Goal: Task Accomplishment & Management: Complete application form

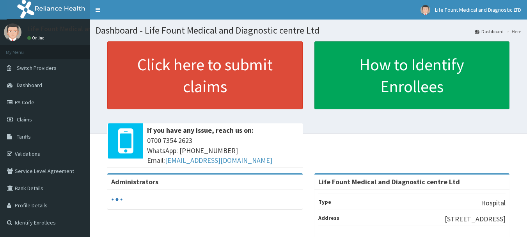
click at [31, 155] on link "Validations" at bounding box center [45, 153] width 90 height 17
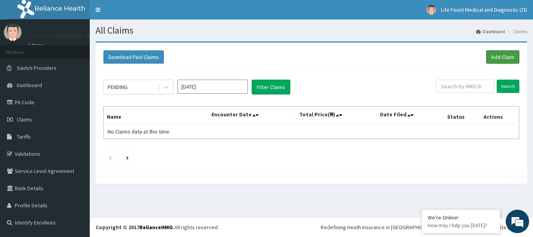
click at [321, 59] on link "Add Claim" at bounding box center [502, 56] width 33 height 13
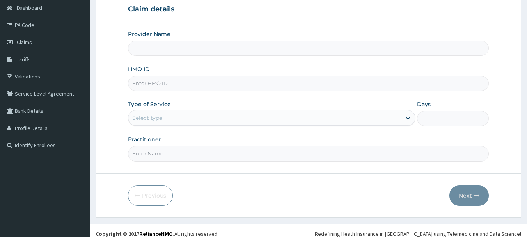
click at [170, 82] on input "HMO ID" at bounding box center [308, 83] width 361 height 15
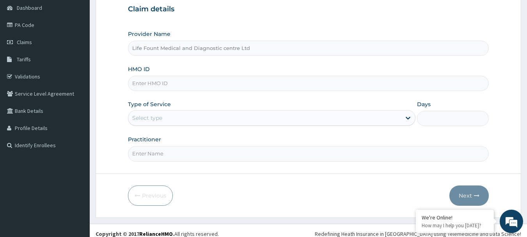
scroll to position [77, 0]
type input "Life Fount Medical and Diagnostic centre Ltd"
type input "ago/10228/a"
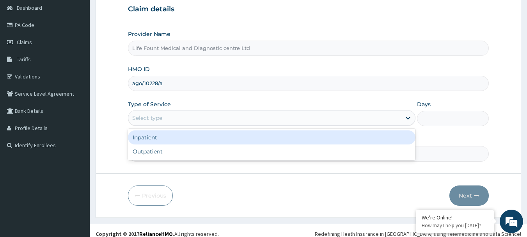
click at [379, 126] on div "Select type" at bounding box center [271, 118] width 287 height 16
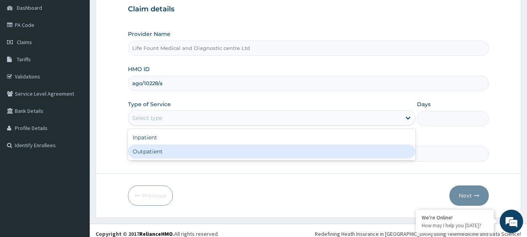
click at [338, 159] on div "Inpatient Outpatient" at bounding box center [271, 144] width 287 height 31
click at [342, 152] on div "Outpatient" at bounding box center [271, 151] width 287 height 14
type input "1"
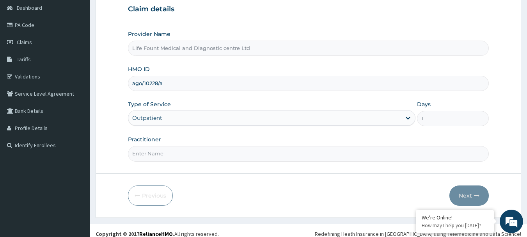
click at [334, 154] on input "Practitioner" at bounding box center [308, 153] width 361 height 15
type input "DR AKINKUNMI"
click at [462, 192] on button "Next" at bounding box center [468, 195] width 39 height 20
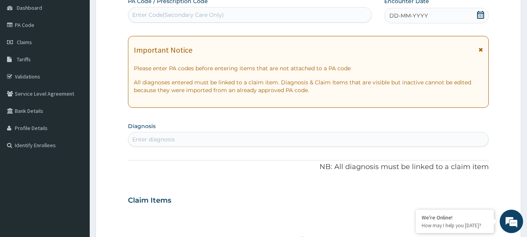
click at [479, 14] on icon at bounding box center [480, 15] width 7 height 8
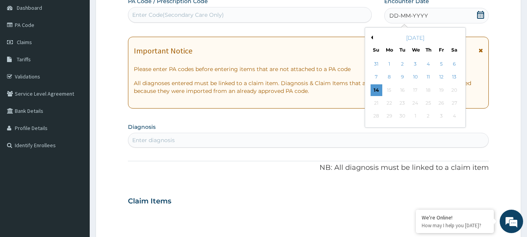
click at [376, 88] on div "14" at bounding box center [376, 90] width 12 height 12
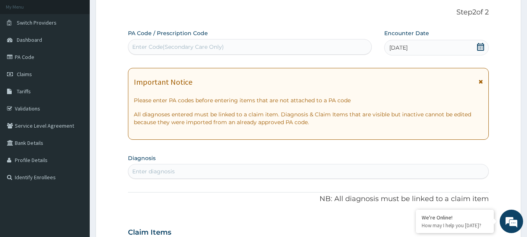
scroll to position [35, 0]
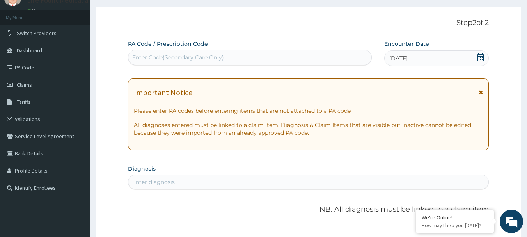
click at [209, 181] on div "Enter diagnosis" at bounding box center [308, 181] width 360 height 12
click at [186, 179] on div "Enter diagnosis" at bounding box center [308, 181] width 360 height 12
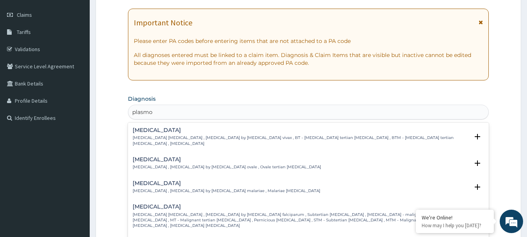
scroll to position [0, 0]
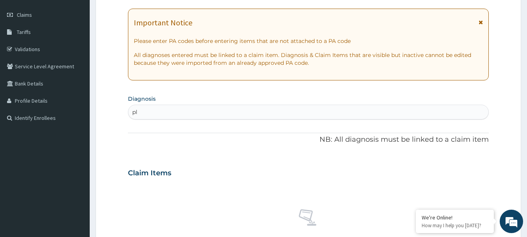
type input "p"
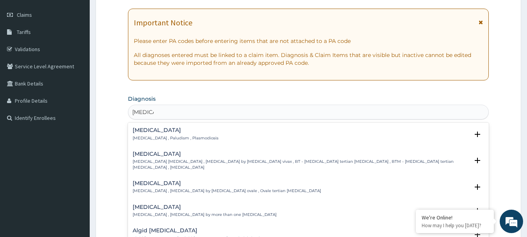
click at [163, 134] on div "Malaria Malaria , Paludism , Plasmodiosis" at bounding box center [176, 134] width 86 height 14
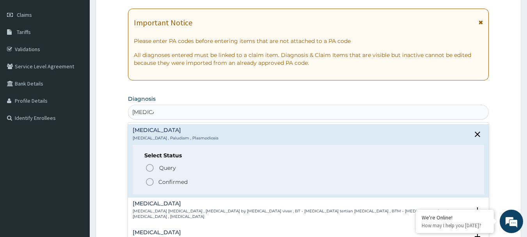
type input "malaria"
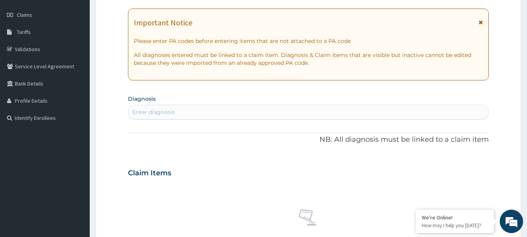
click at [195, 115] on div "Enter diagnosis" at bounding box center [308, 112] width 360 height 12
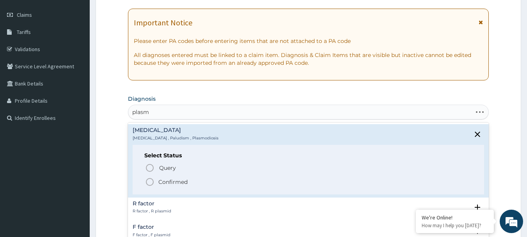
type input "plasmo"
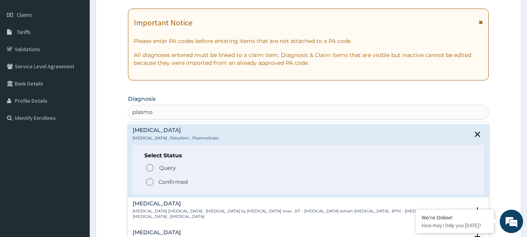
click at [152, 182] on icon "status option filled" at bounding box center [149, 181] width 9 height 9
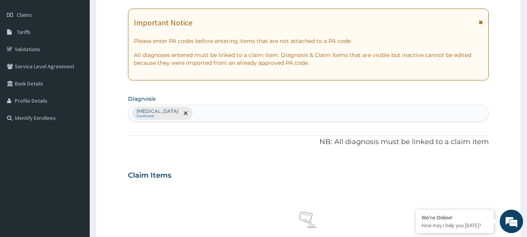
click at [184, 112] on div "Malaria Confirmed" at bounding box center [308, 113] width 360 height 16
type input "arthr"
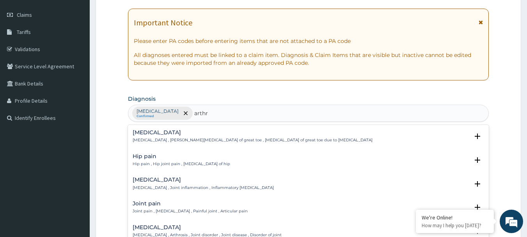
click at [149, 180] on h4 "Arthritis" at bounding box center [203, 180] width 141 height 6
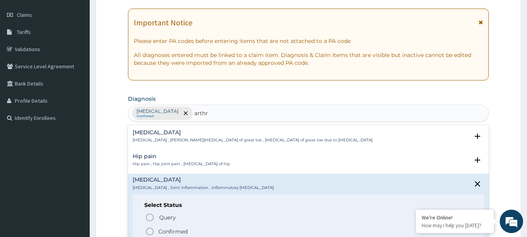
click at [150, 231] on icon "status option filled" at bounding box center [149, 231] width 9 height 9
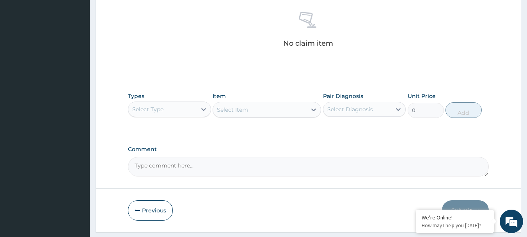
scroll to position [326, 0]
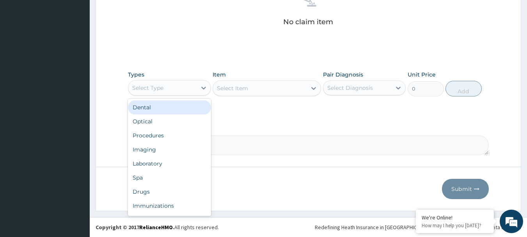
click at [182, 88] on div "Select Type" at bounding box center [162, 87] width 68 height 12
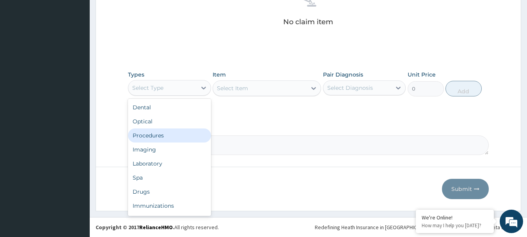
click at [170, 138] on div "Procedures" at bounding box center [169, 135] width 83 height 14
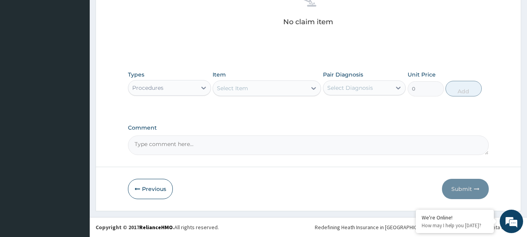
click at [272, 88] on div "Select Item" at bounding box center [260, 88] width 94 height 12
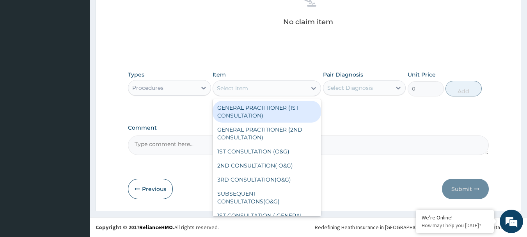
click at [272, 88] on div "Select Item" at bounding box center [260, 88] width 94 height 12
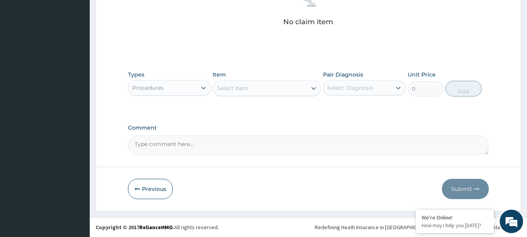
click at [272, 88] on div "Select Item" at bounding box center [260, 88] width 94 height 12
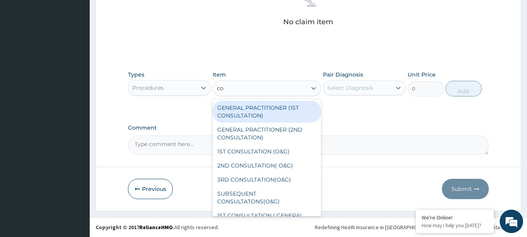
type input "c"
type input "CONSUL"
click at [269, 113] on div "GENERAL PRACTITIONER (1ST CONSULTATION)" at bounding box center [266, 112] width 108 height 22
type input "1500"
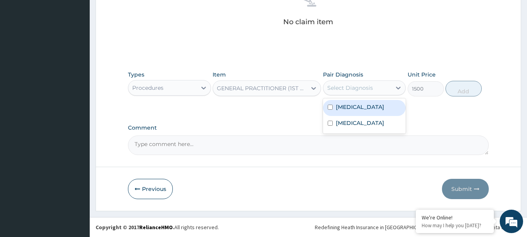
click at [376, 90] on div "Select Diagnosis" at bounding box center [357, 87] width 68 height 12
click at [330, 107] on input "checkbox" at bounding box center [329, 106] width 5 height 5
checkbox input "true"
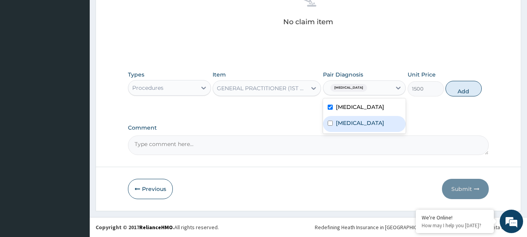
click at [328, 127] on div "Arthritis" at bounding box center [364, 124] width 83 height 16
checkbox input "true"
click at [304, 89] on div "GENERAL PRACTITIONER (1ST CONSULTATION)" at bounding box center [262, 88] width 90 height 8
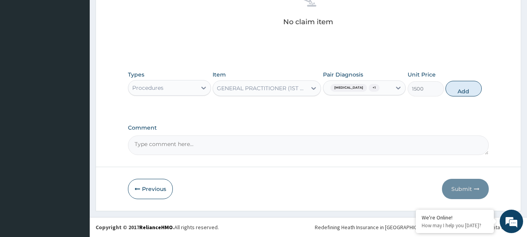
click at [267, 87] on div "GENERAL PRACTITIONER (1ST CONSULTATION)" at bounding box center [262, 88] width 90 height 8
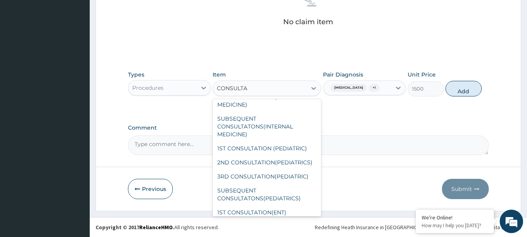
scroll to position [0, 0]
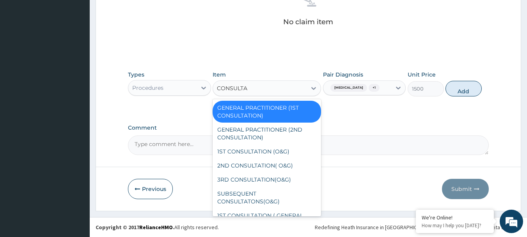
type input "CONSULTA"
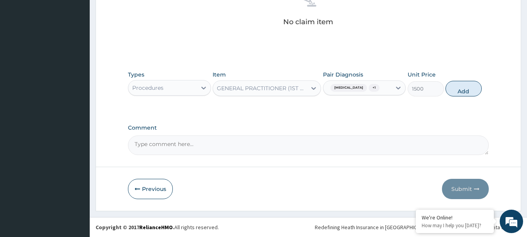
click at [466, 89] on button "Add" at bounding box center [463, 89] width 36 height 16
type input "0"
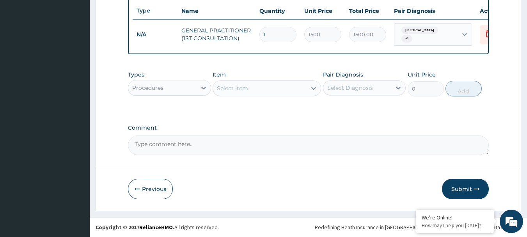
scroll to position [294, 0]
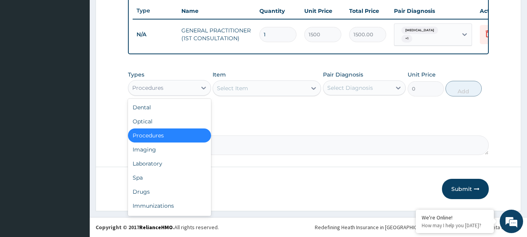
click at [202, 85] on icon at bounding box center [204, 88] width 8 height 8
click at [177, 163] on div "Laboratory" at bounding box center [169, 163] width 83 height 14
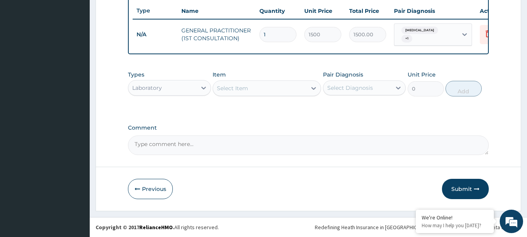
click at [245, 88] on div "Select Item" at bounding box center [232, 88] width 31 height 8
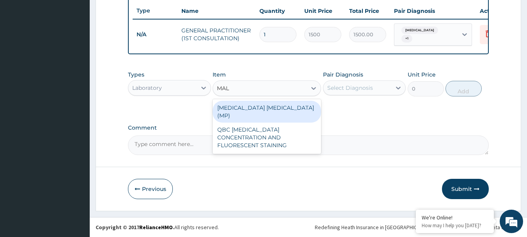
type input "MALA"
click at [250, 110] on div "MALARIA PARASITE (MP)" at bounding box center [266, 112] width 108 height 22
type input "1000"
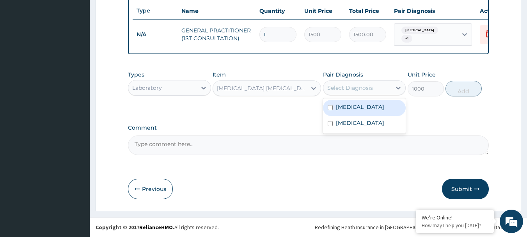
click at [369, 89] on div "Select Diagnosis" at bounding box center [350, 88] width 46 height 8
click at [330, 105] on input "checkbox" at bounding box center [329, 107] width 5 height 5
checkbox input "true"
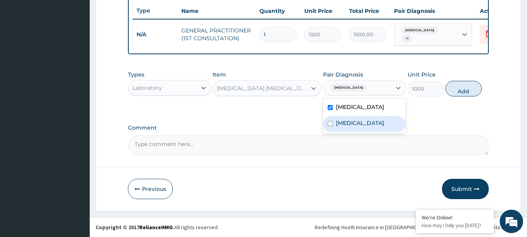
click at [464, 93] on button "Add" at bounding box center [463, 89] width 36 height 16
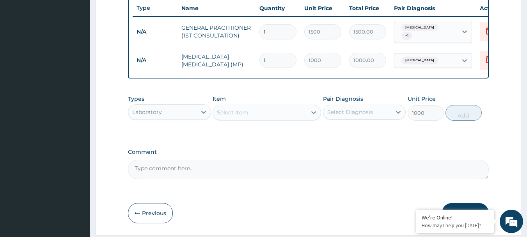
type input "0"
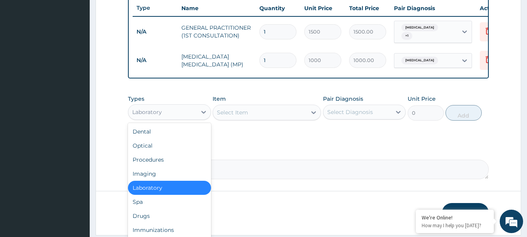
click at [195, 109] on div "Laboratory" at bounding box center [162, 112] width 68 height 12
click at [171, 216] on div "Drugs" at bounding box center [169, 216] width 83 height 14
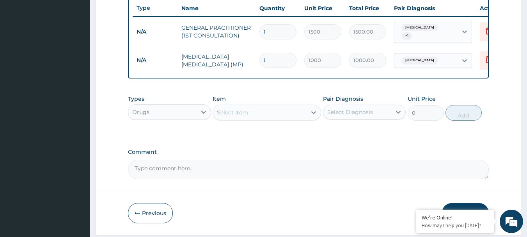
click at [280, 112] on div "Select Item" at bounding box center [260, 112] width 94 height 12
drag, startPoint x: 251, startPoint y: 118, endPoint x: 246, endPoint y: 111, distance: 8.4
click at [251, 118] on div "Select Item" at bounding box center [260, 112] width 94 height 12
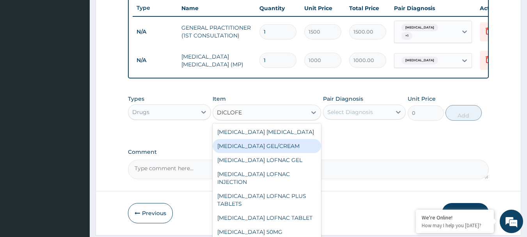
type input "DICLOFE"
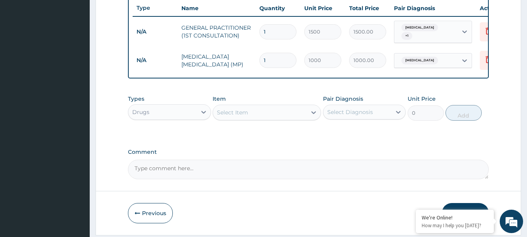
click at [248, 115] on div "Select Item" at bounding box center [232, 112] width 31 height 8
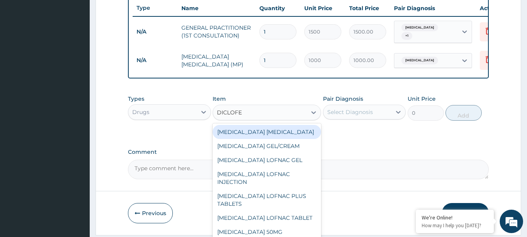
type input "DICLOFEN"
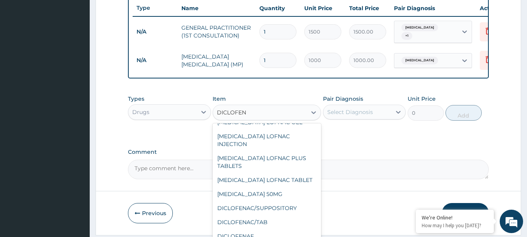
scroll to position [100, 0]
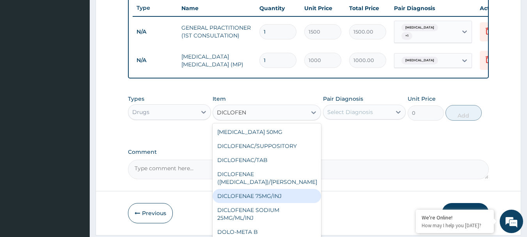
click at [261, 194] on div "DICLOFENAE 75MG/INJ" at bounding box center [266, 196] width 108 height 14
type input "500"
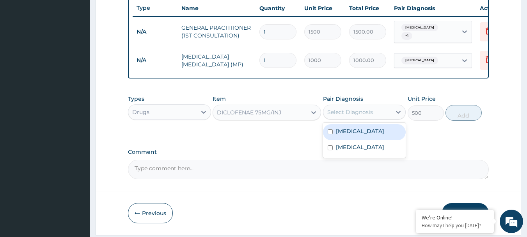
click at [377, 116] on div "Select Diagnosis" at bounding box center [357, 112] width 68 height 12
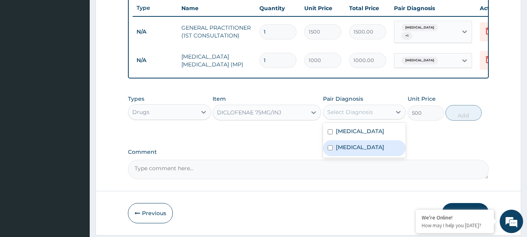
click at [330, 149] on input "checkbox" at bounding box center [329, 147] width 5 height 5
checkbox input "true"
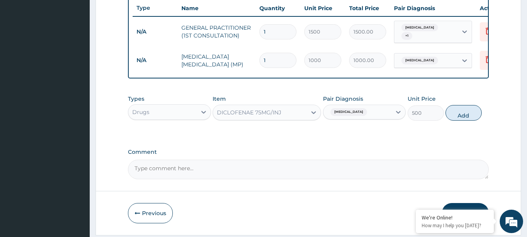
click at [458, 119] on button "Add" at bounding box center [463, 113] width 36 height 16
type input "0"
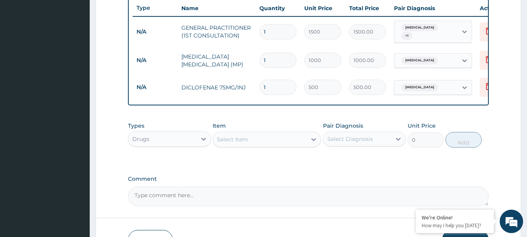
click at [257, 140] on div "Select Item" at bounding box center [260, 139] width 94 height 12
drag, startPoint x: 250, startPoint y: 146, endPoint x: 250, endPoint y: 142, distance: 4.0
click at [250, 145] on div "Select Item" at bounding box center [260, 139] width 94 height 12
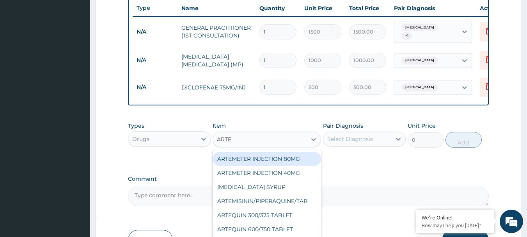
type input "ARTEM"
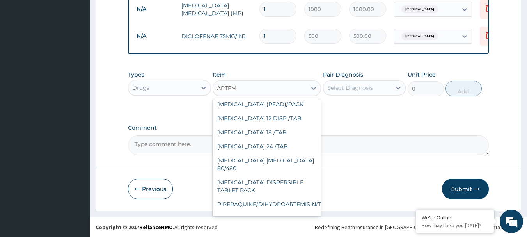
scroll to position [82, 0]
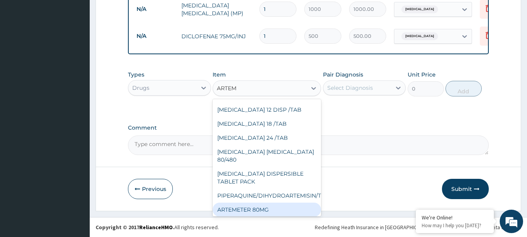
click at [267, 202] on div "ARTEMETER 80MG" at bounding box center [266, 209] width 108 height 14
type input "1000"
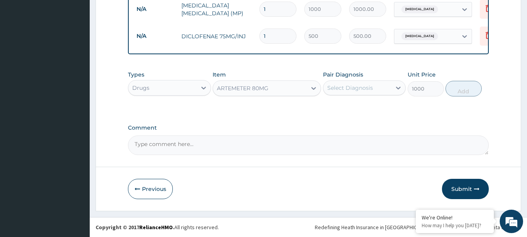
click at [313, 89] on icon at bounding box center [313, 88] width 5 height 3
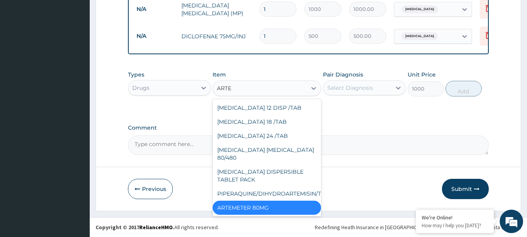
scroll to position [174, 0]
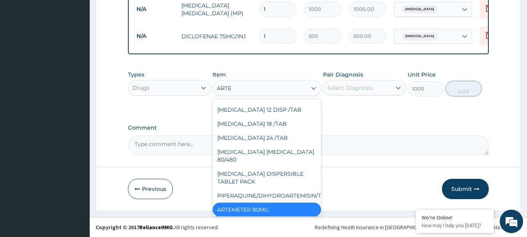
type input "ARTEM"
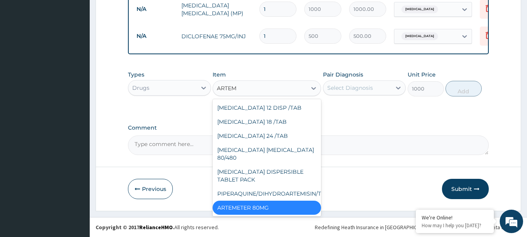
scroll to position [82, 0]
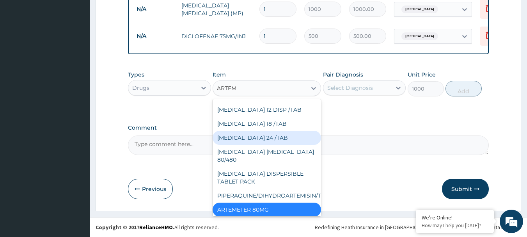
click at [261, 135] on div "[MEDICAL_DATA] 24 /TAB" at bounding box center [266, 138] width 108 height 14
type input "21"
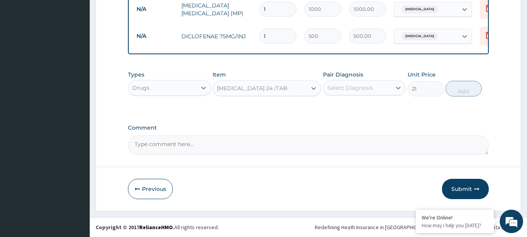
click at [306, 88] on div "[MEDICAL_DATA] 24 /TAB" at bounding box center [260, 88] width 94 height 12
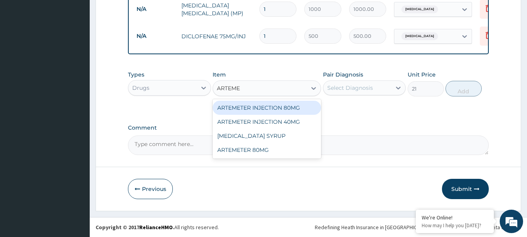
scroll to position [0, 0]
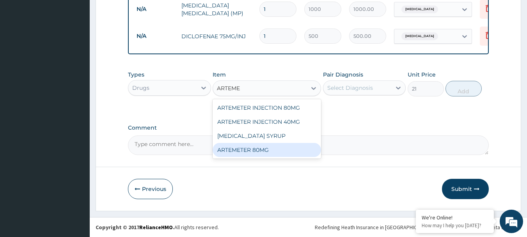
type input "ARTEM"
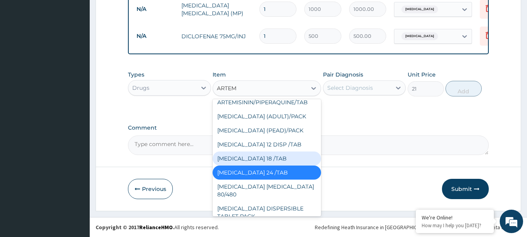
scroll to position [62, 0]
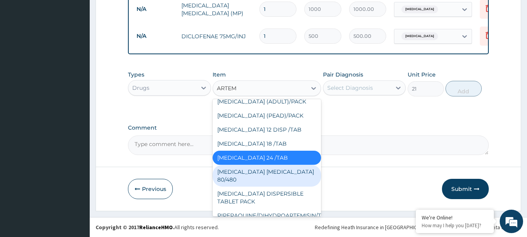
click at [296, 174] on div "[MEDICAL_DATA] [MEDICAL_DATA] 80/480" at bounding box center [266, 176] width 108 height 22
type input "1200"
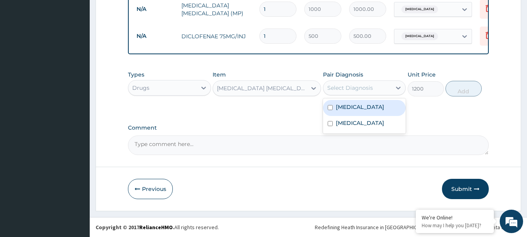
click at [386, 89] on div "Select Diagnosis" at bounding box center [357, 87] width 68 height 12
click at [330, 107] on input "checkbox" at bounding box center [329, 107] width 5 height 5
checkbox input "true"
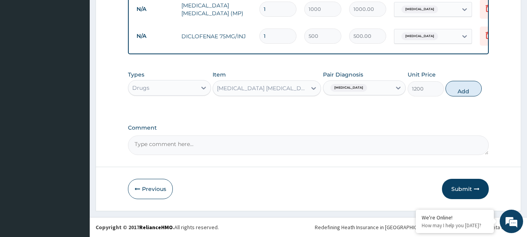
click at [466, 89] on button "Add" at bounding box center [463, 89] width 36 height 16
type input "0"
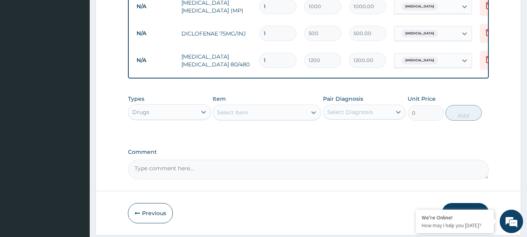
click at [307, 167] on textarea "Comment" at bounding box center [308, 168] width 361 height 19
click at [248, 115] on div "Select Item" at bounding box center [260, 112] width 94 height 12
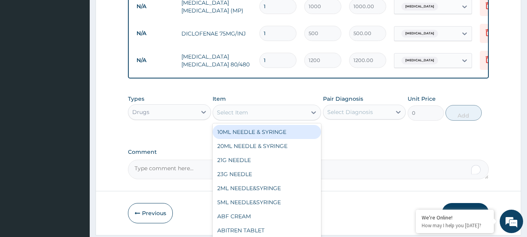
click at [254, 116] on div "Select Item" at bounding box center [260, 112] width 94 height 12
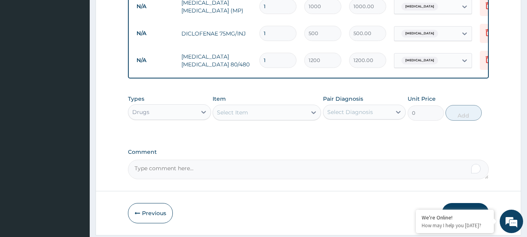
click at [254, 116] on div "Select Item" at bounding box center [260, 112] width 94 height 12
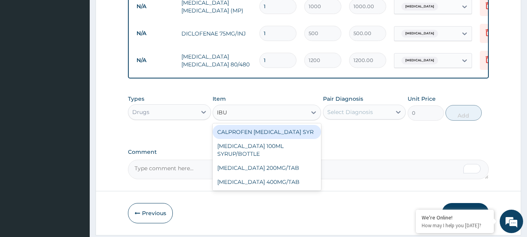
type input "IBUP"
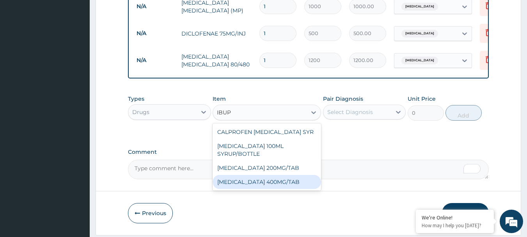
click at [257, 175] on div "[MEDICAL_DATA] 400MG/TAB" at bounding box center [266, 182] width 108 height 14
type input "21"
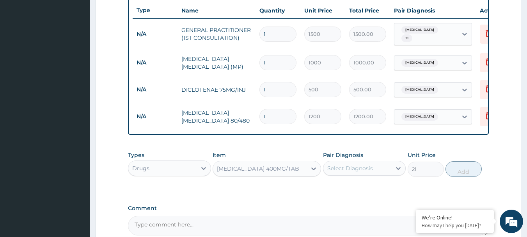
scroll to position [292, 0]
click at [272, 112] on input "1" at bounding box center [277, 116] width 37 height 15
type input "0.00"
type input "6"
type input "7200.00"
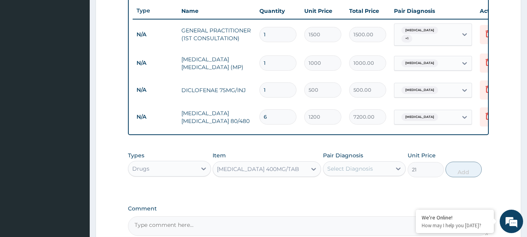
type input "66"
type input "79200.00"
type input "6"
type input "7200.00"
type input "6"
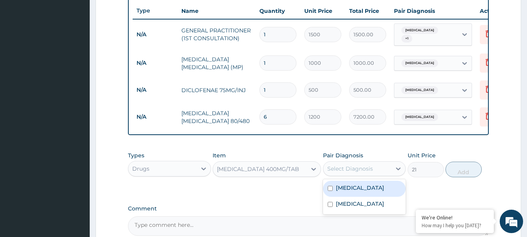
click at [380, 172] on div "Select Diagnosis" at bounding box center [357, 168] width 68 height 12
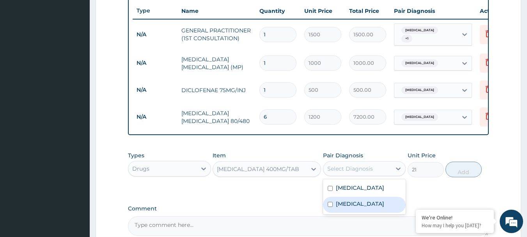
click at [334, 207] on div "Arthritis" at bounding box center [364, 204] width 83 height 16
checkbox input "true"
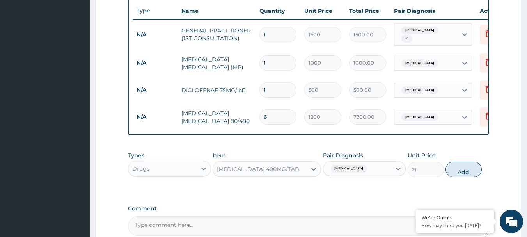
click at [461, 174] on button "Add" at bounding box center [463, 169] width 36 height 16
type input "0"
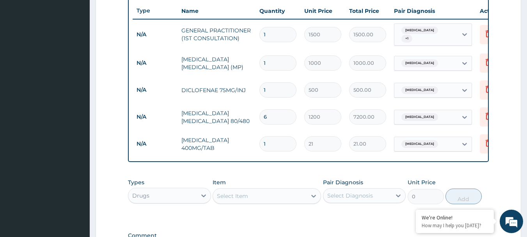
click at [274, 140] on input "1" at bounding box center [277, 143] width 37 height 15
type input "10"
type input "210.00"
type input "10"
click at [241, 199] on div "Select Item" at bounding box center [232, 196] width 31 height 8
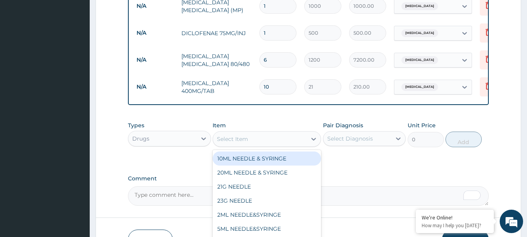
scroll to position [357, 0]
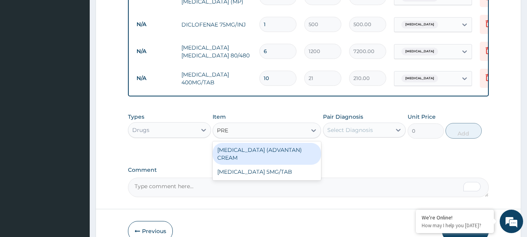
type input "PRED"
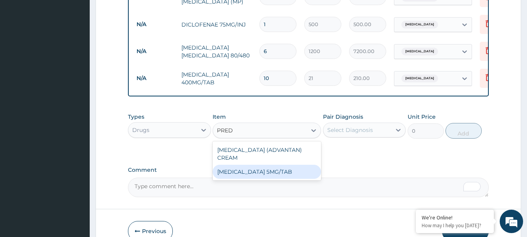
click at [267, 176] on div "[MEDICAL_DATA] 5MG/TAB" at bounding box center [266, 172] width 108 height 14
type input "5.4"
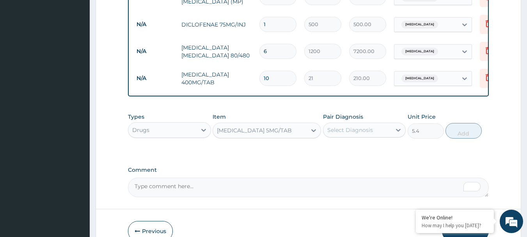
click at [377, 133] on div "Select Diagnosis" at bounding box center [357, 130] width 68 height 12
click at [363, 130] on div "Select Diagnosis" at bounding box center [350, 130] width 46 height 8
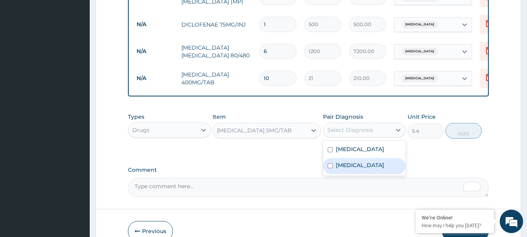
click at [331, 167] on input "checkbox" at bounding box center [329, 165] width 5 height 5
checkbox input "true"
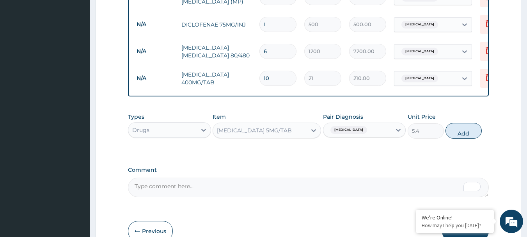
click at [459, 138] on button "Add" at bounding box center [463, 131] width 36 height 16
type input "0"
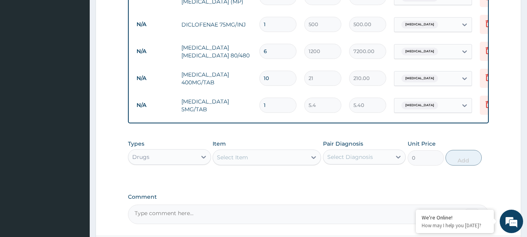
click at [279, 99] on input "1" at bounding box center [277, 104] width 37 height 15
type input "0.00"
type input "2"
type input "10.80"
type input "28"
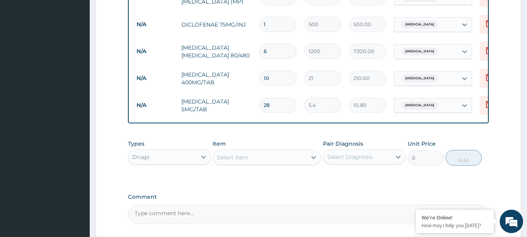
type input "151.20"
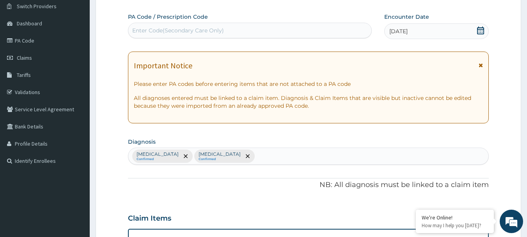
scroll to position [57, 0]
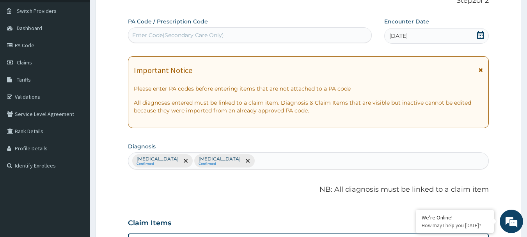
type input "28"
click at [42, 62] on link "Claims" at bounding box center [45, 62] width 90 height 17
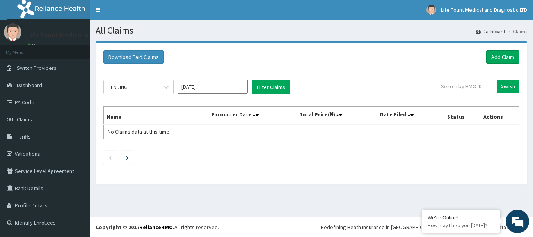
click at [153, 87] on div "PENDING" at bounding box center [131, 87] width 54 height 12
click at [162, 89] on icon at bounding box center [166, 87] width 8 height 8
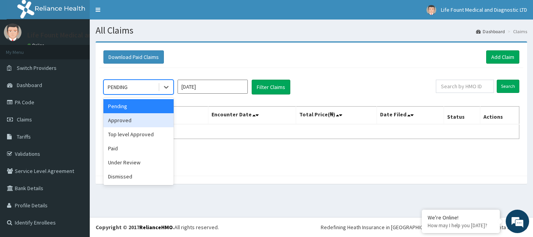
click at [145, 118] on div "Approved" at bounding box center [138, 120] width 70 height 14
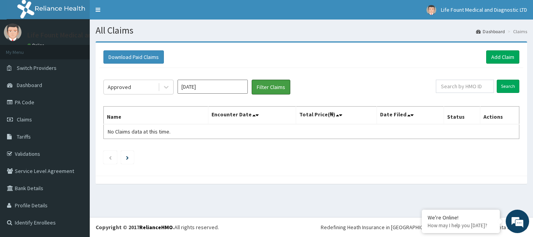
click at [273, 86] on button "Filter Claims" at bounding box center [270, 87] width 39 height 15
click at [267, 87] on button "Filter Claims" at bounding box center [270, 87] width 39 height 15
click at [163, 88] on icon at bounding box center [166, 87] width 8 height 8
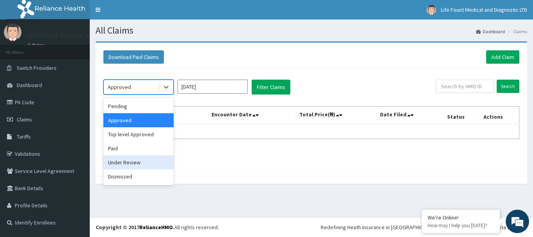
click at [132, 165] on div "Under Review" at bounding box center [138, 162] width 70 height 14
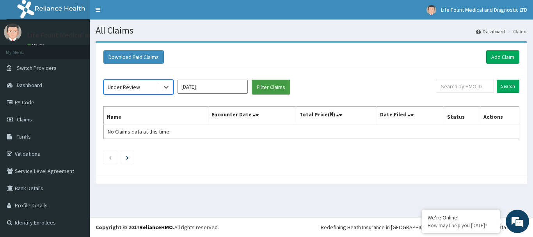
click at [264, 87] on button "Filter Claims" at bounding box center [270, 87] width 39 height 15
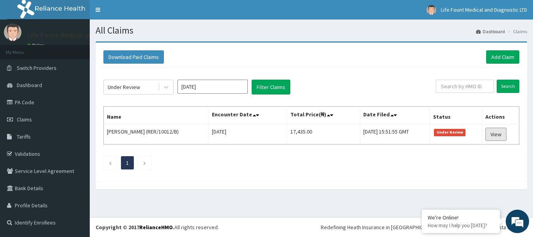
click at [491, 137] on link "View" at bounding box center [495, 133] width 21 height 13
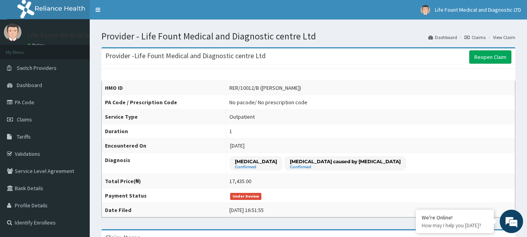
click at [42, 123] on link "Claims" at bounding box center [45, 119] width 90 height 17
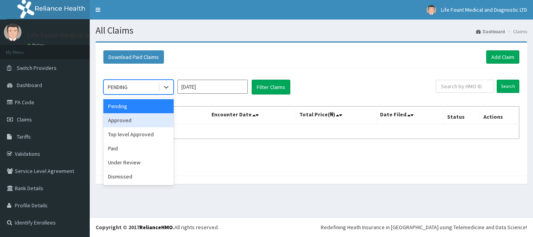
click at [141, 119] on div "Approved" at bounding box center [138, 120] width 70 height 14
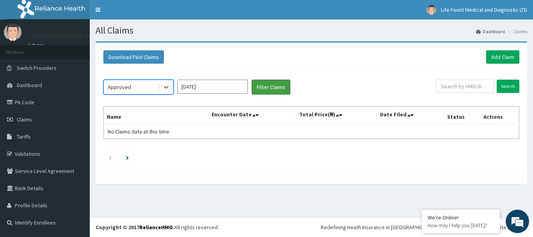
click at [272, 89] on button "Filter Claims" at bounding box center [270, 87] width 39 height 15
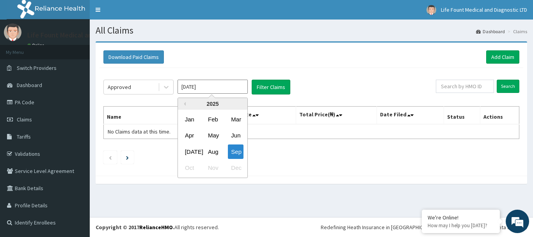
click at [235, 87] on input "[DATE]" at bounding box center [212, 87] width 70 height 14
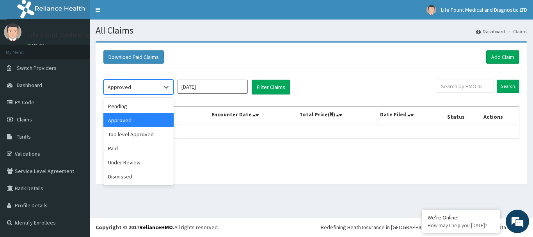
click at [166, 87] on icon at bounding box center [166, 87] width 8 height 8
click at [135, 144] on div "Paid" at bounding box center [138, 148] width 70 height 14
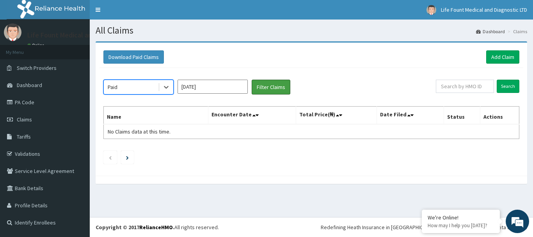
click at [276, 87] on button "Filter Claims" at bounding box center [270, 87] width 39 height 15
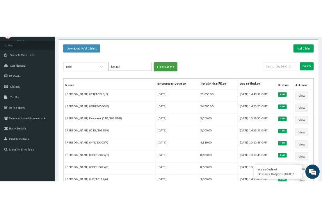
scroll to position [18, 0]
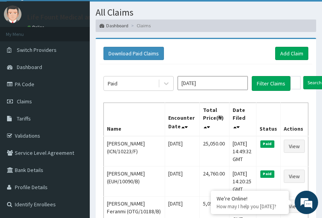
click at [24, 64] on span "Dashboard" at bounding box center [29, 67] width 25 height 7
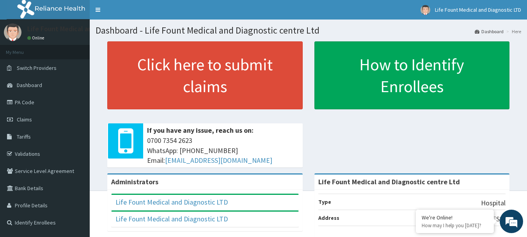
click at [55, 153] on link "Validations" at bounding box center [45, 153] width 90 height 17
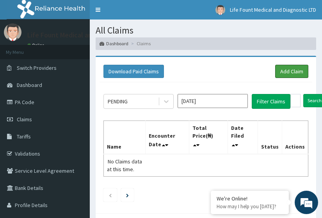
click at [286, 71] on link "Add Claim" at bounding box center [291, 71] width 33 height 13
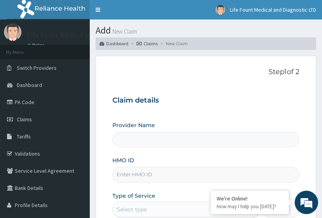
type input "Life Fount Medical and Diagnostic centre Ltd"
click at [125, 178] on input "HMO ID" at bounding box center [205, 174] width 187 height 15
click at [143, 174] on input "HMO ID" at bounding box center [205, 174] width 187 height 15
click at [143, 174] on input "OLF/10015/E" at bounding box center [205, 174] width 187 height 15
click at [161, 175] on input "OLF/10015/E" at bounding box center [205, 174] width 187 height 15
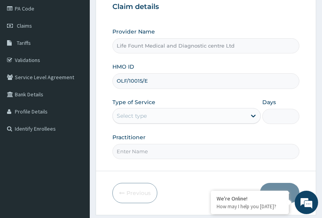
scroll to position [124, 0]
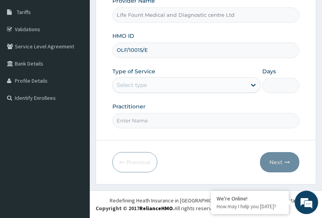
type input "OLF/10015/E"
click at [253, 88] on icon at bounding box center [253, 85] width 8 height 8
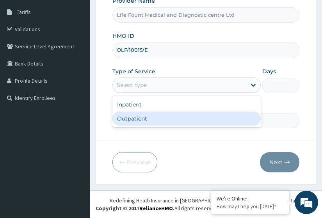
click at [226, 114] on div "Outpatient" at bounding box center [186, 119] width 148 height 14
type input "1"
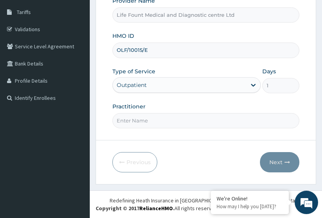
click at [233, 119] on input "Practitioner" at bounding box center [205, 120] width 187 height 15
click at [190, 122] on input "Practitioner" at bounding box center [205, 120] width 187 height 15
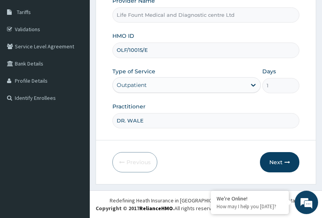
type input "DR. WALE"
click at [280, 159] on button "Next" at bounding box center [279, 162] width 39 height 20
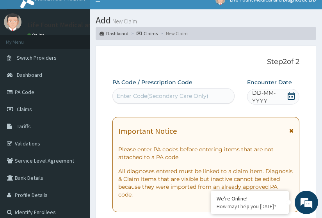
scroll to position [0, 0]
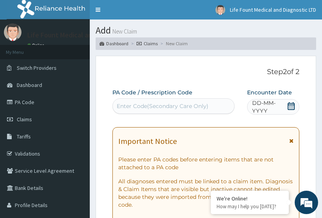
click at [292, 105] on icon at bounding box center [290, 106] width 7 height 8
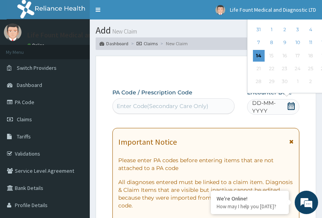
drag, startPoint x: 292, startPoint y: 105, endPoint x: 282, endPoint y: 85, distance: 22.1
click at [282, 89] on div "Encounter Date DD-MM-YYYY Previous Month [DATE] Su Mo Tu We Th Fr Sa 31 1 2 3 4…" at bounding box center [273, 102] width 52 height 27
click at [288, 109] on icon at bounding box center [290, 106] width 7 height 8
click at [262, 55] on div "14" at bounding box center [258, 56] width 12 height 12
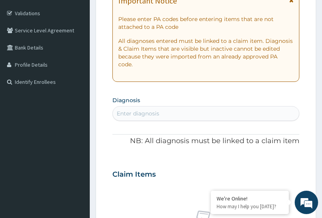
scroll to position [156, 0]
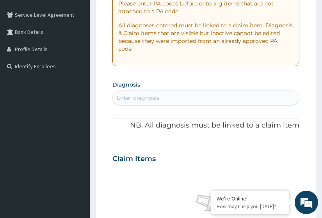
click at [122, 100] on div "Enter diagnosis" at bounding box center [138, 98] width 42 height 8
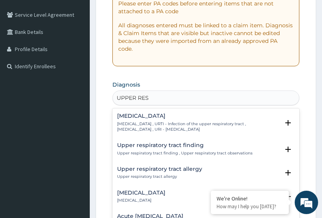
type input "UPPER RESP"
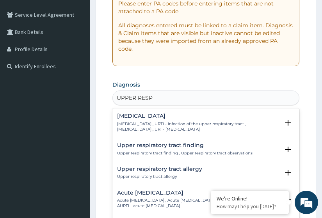
click at [171, 117] on h4 "[MEDICAL_DATA]" at bounding box center [198, 116] width 162 height 6
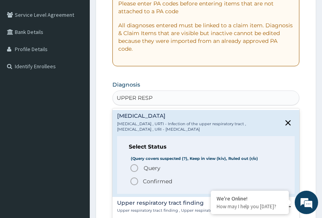
click at [158, 123] on p "[MEDICAL_DATA] , URTI - Infection of the upper respiratory tract , [MEDICAL_DAT…" at bounding box center [198, 126] width 162 height 11
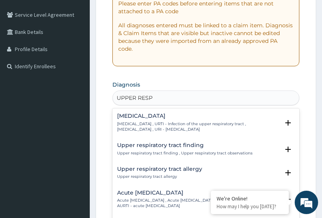
click at [285, 124] on icon "open select status" at bounding box center [287, 122] width 5 height 5
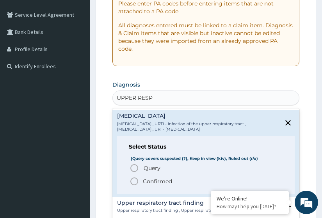
click at [135, 180] on icon "status option filled" at bounding box center [133, 181] width 9 height 9
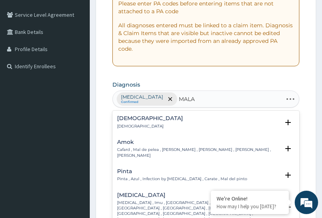
click at [136, 181] on div "Pinta Pinta , Azul , Infection by [MEDICAL_DATA] , Carate , Mal del pinto Selec…" at bounding box center [205, 177] width 187 height 24
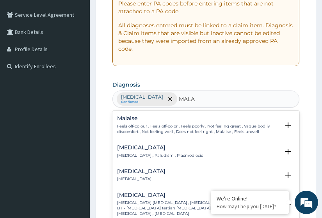
type input "MALAR"
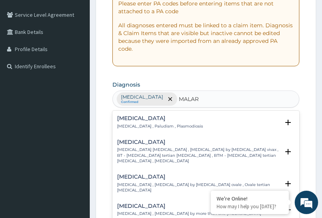
click at [285, 123] on icon "open select status" at bounding box center [287, 122] width 5 height 5
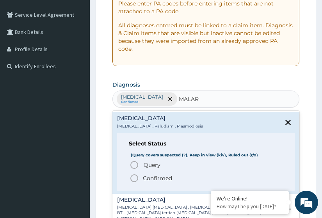
click at [135, 180] on icon "status option filled" at bounding box center [133, 177] width 9 height 9
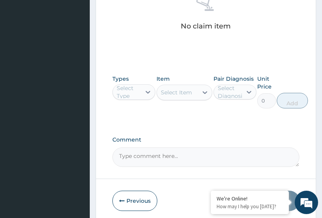
scroll to position [397, 0]
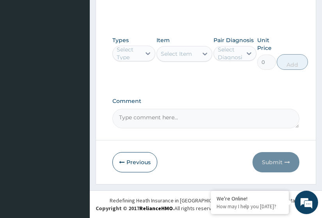
click at [145, 53] on icon at bounding box center [148, 54] width 8 height 8
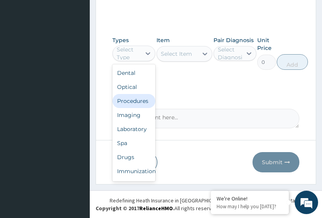
click at [138, 98] on div "Procedures" at bounding box center [133, 101] width 43 height 14
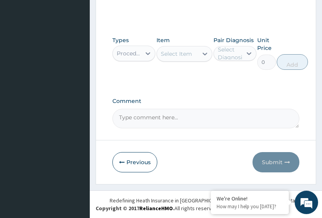
click at [205, 55] on icon at bounding box center [205, 54] width 8 height 8
click at [207, 53] on icon at bounding box center [204, 54] width 5 height 3
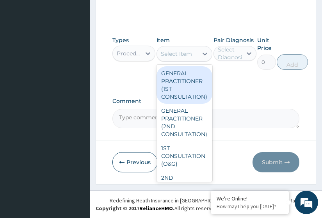
click at [194, 73] on div "GENERAL PRACTITIONER (1ST CONSULTATION)" at bounding box center [184, 84] width 56 height 37
type input "1500"
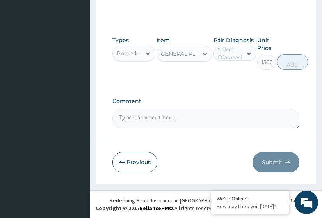
click at [247, 54] on icon at bounding box center [249, 54] width 8 height 8
click at [251, 57] on div at bounding box center [249, 53] width 14 height 14
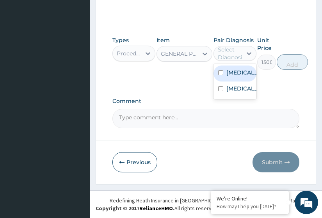
click at [223, 75] on input "checkbox" at bounding box center [220, 72] width 5 height 5
checkbox input "true"
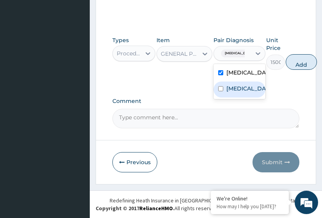
click at [219, 91] on input "checkbox" at bounding box center [220, 88] width 5 height 5
checkbox input "true"
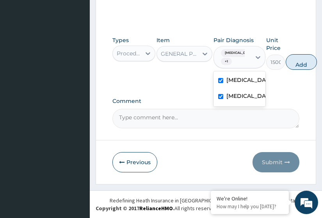
click at [309, 58] on button "Add" at bounding box center [300, 62] width 31 height 16
type input "0"
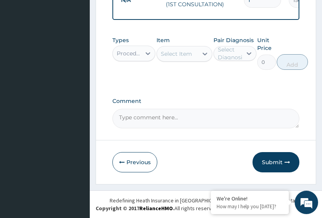
scroll to position [356, 0]
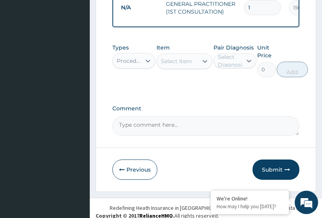
click at [147, 63] on icon at bounding box center [147, 61] width 5 height 3
click at [151, 65] on icon at bounding box center [148, 61] width 8 height 8
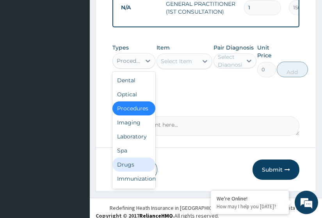
click at [132, 166] on div "Drugs" at bounding box center [133, 165] width 43 height 14
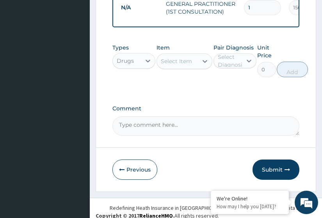
click at [206, 65] on icon at bounding box center [205, 61] width 8 height 8
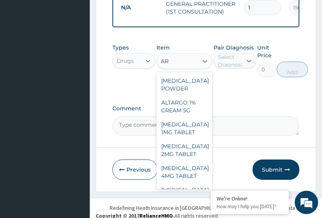
type input "A"
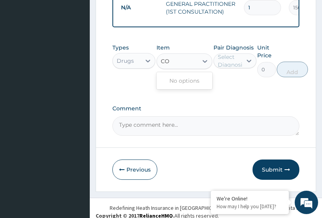
type input "C"
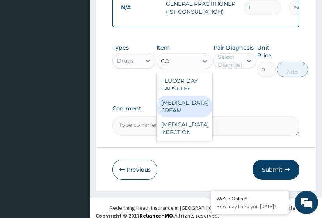
type input "C"
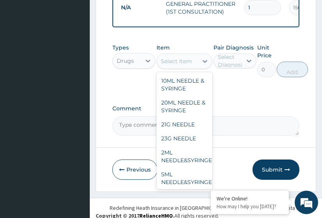
type input "O"
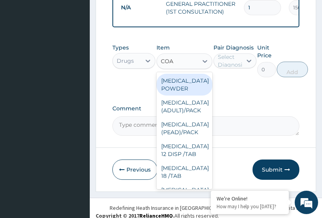
type input "[PERSON_NAME]"
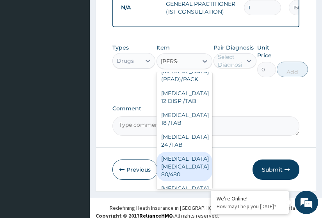
scroll to position [47, 0]
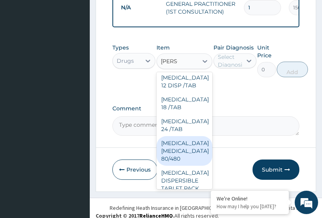
click at [192, 157] on div "[MEDICAL_DATA] [MEDICAL_DATA] 80/480" at bounding box center [184, 151] width 56 height 30
type input "1200"
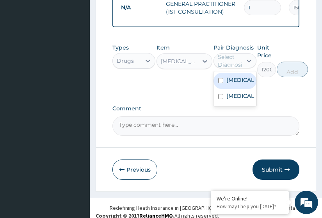
click at [247, 68] on div at bounding box center [249, 61] width 14 height 14
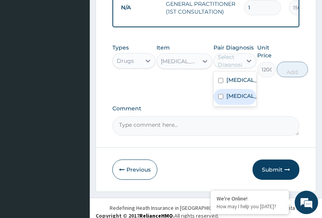
click at [223, 105] on div "[MEDICAL_DATA]" at bounding box center [234, 97] width 43 height 16
checkbox input "true"
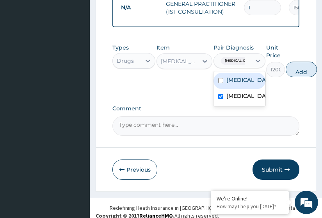
click at [289, 73] on button "Add" at bounding box center [300, 70] width 31 height 16
type input "0"
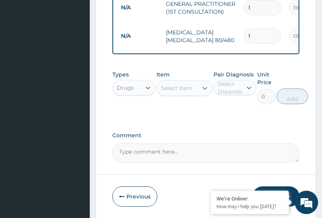
click at [204, 90] on icon at bounding box center [204, 88] width 5 height 3
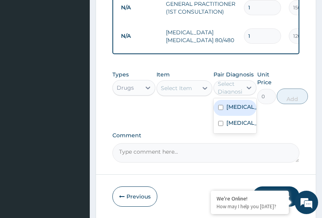
drag, startPoint x: 234, startPoint y: 93, endPoint x: 182, endPoint y: 92, distance: 52.2
click at [182, 92] on div "Types Drugs Item Select Item Pair Diagnosis option [MEDICAL_DATA], selected. op…" at bounding box center [205, 87] width 187 height 41
click at [182, 92] on div "Select Item" at bounding box center [176, 88] width 31 height 8
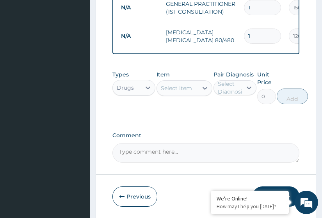
click at [182, 92] on div "Select Item" at bounding box center [176, 88] width 31 height 8
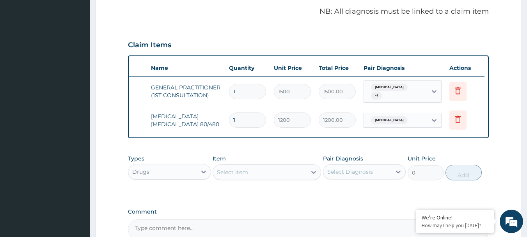
scroll to position [214, 0]
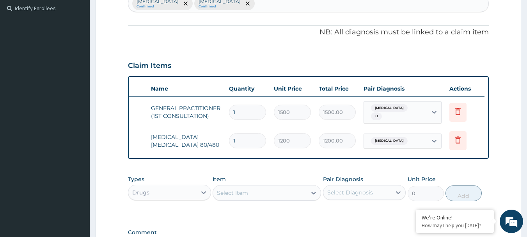
click at [321, 138] on icon at bounding box center [457, 139] width 9 height 9
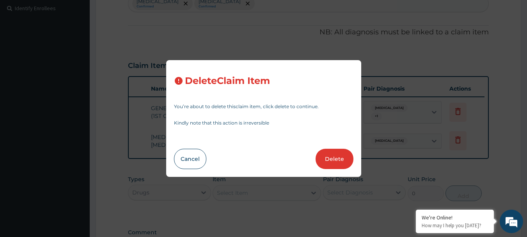
click at [321, 161] on button "Delete" at bounding box center [334, 159] width 38 height 20
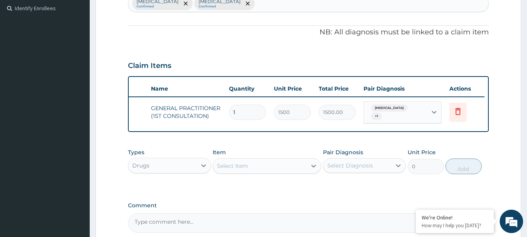
click at [313, 170] on icon at bounding box center [314, 166] width 8 height 8
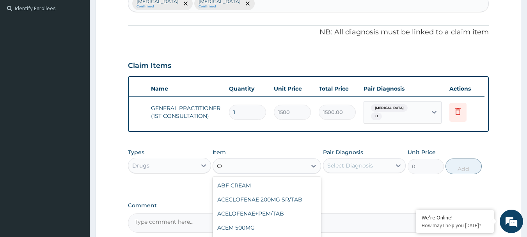
type input "C"
type input "ARTH"
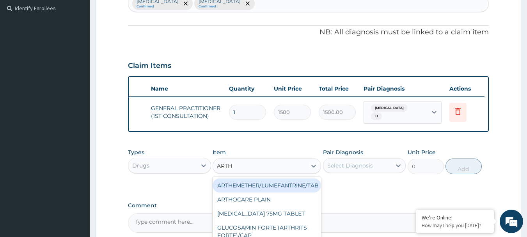
click at [315, 216] on div "[MEDICAL_DATA] 75MG TABLET" at bounding box center [266, 213] width 108 height 14
type input "53.55"
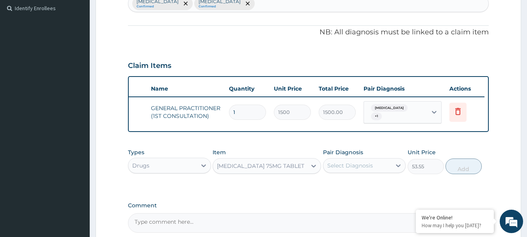
click at [312, 170] on icon at bounding box center [314, 166] width 8 height 8
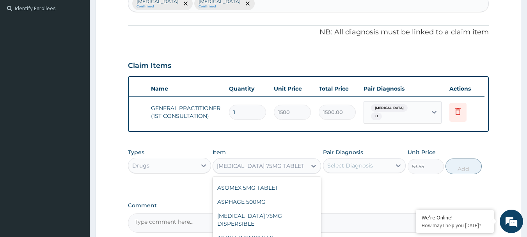
scroll to position [2415, 0]
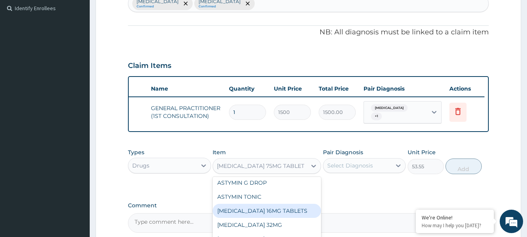
click at [297, 172] on div "[MEDICAL_DATA] 75MG TABLET" at bounding box center [260, 165] width 94 height 12
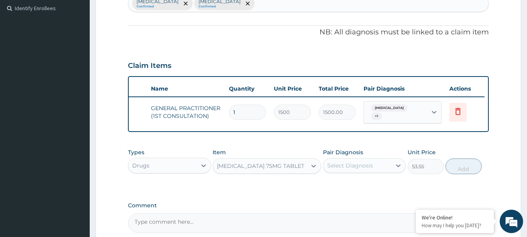
click at [297, 172] on div "[MEDICAL_DATA] 75MG TABLET" at bounding box center [260, 165] width 94 height 12
drag, startPoint x: 297, startPoint y: 173, endPoint x: 304, endPoint y: 171, distance: 8.1
click at [297, 172] on div "[MEDICAL_DATA] 75MG TABLET" at bounding box center [260, 165] width 94 height 12
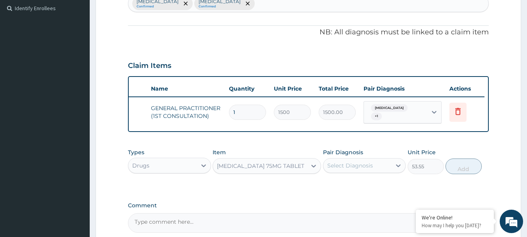
click at [297, 172] on div "[MEDICAL_DATA] 75MG TABLET" at bounding box center [260, 165] width 94 height 12
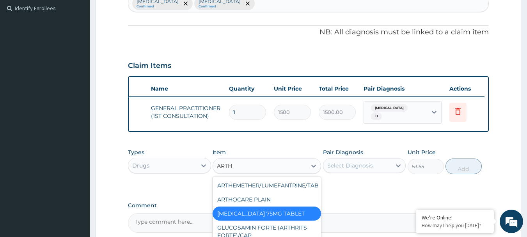
scroll to position [0, 0]
type input "ARTH"
click at [321, 149] on div "PA Code / Prescription Code Enter Code(Secondary Care Only) Encounter Date [DAT…" at bounding box center [308, 46] width 361 height 372
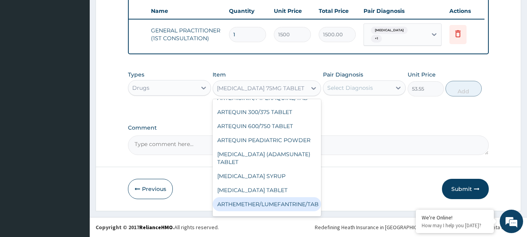
scroll to position [2108, 0]
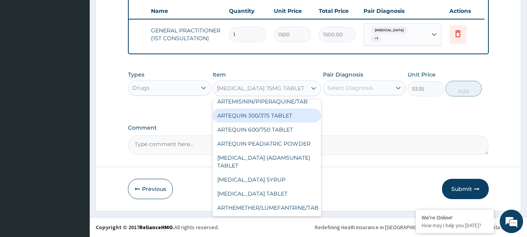
click at [291, 88] on div "[MEDICAL_DATA] 75MG TABLET" at bounding box center [260, 88] width 94 height 12
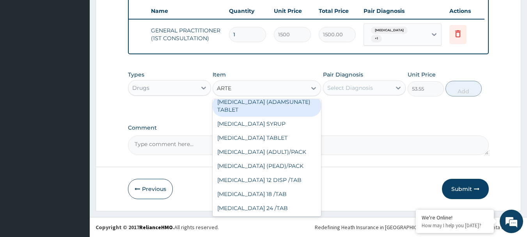
scroll to position [109, 0]
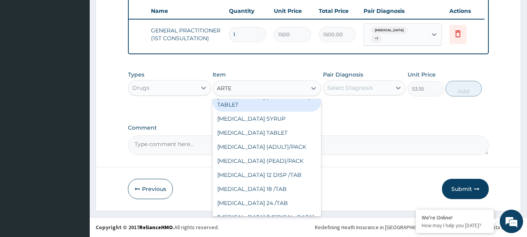
type input "ARTE"
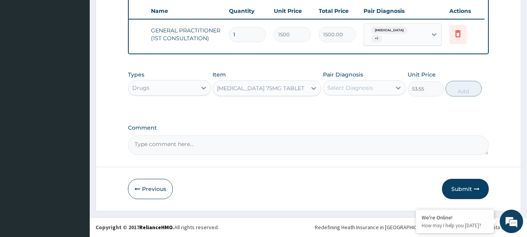
click at [301, 88] on div "[MEDICAL_DATA] 75MG TABLET" at bounding box center [260, 88] width 94 height 12
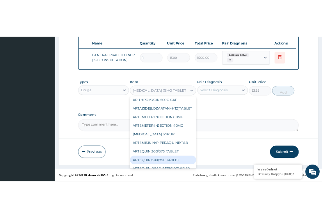
scroll to position [2030, 0]
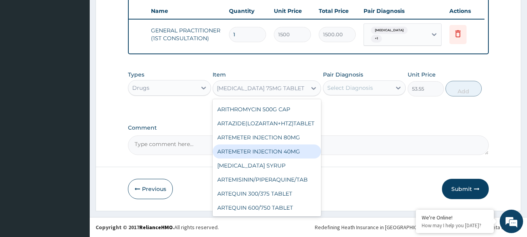
click at [295, 144] on div "ARTEMETER INJECTION 40MG" at bounding box center [266, 151] width 108 height 14
type input "200"
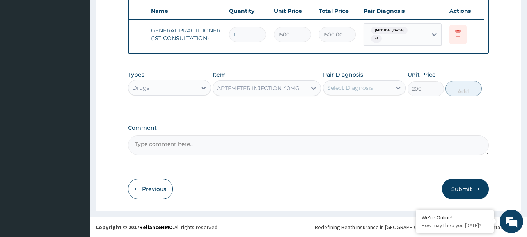
click at [321, 86] on icon at bounding box center [398, 88] width 8 height 8
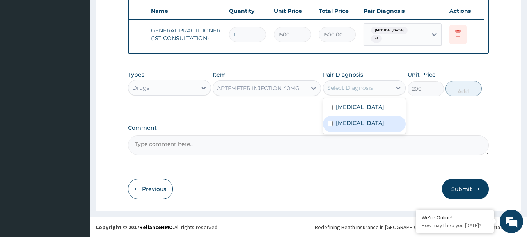
click at [321, 132] on div "[MEDICAL_DATA]" at bounding box center [364, 124] width 83 height 16
checkbox input "true"
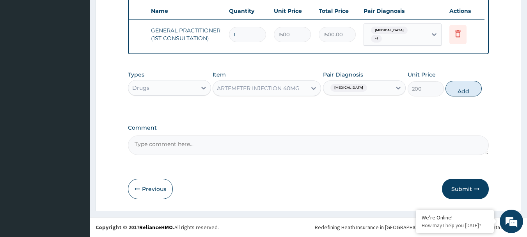
click at [321, 86] on button "Add" at bounding box center [463, 89] width 36 height 16
type input "0"
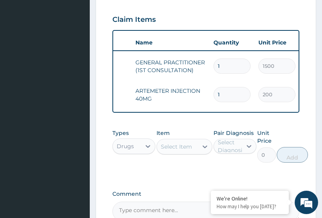
click at [205, 150] on icon at bounding box center [205, 147] width 8 height 8
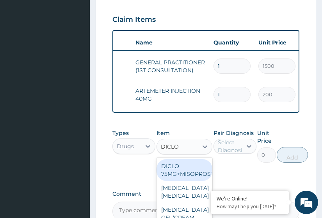
type input "DICLO"
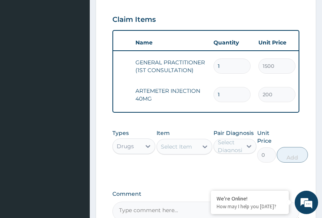
click at [179, 150] on div "Select Item" at bounding box center [176, 147] width 31 height 8
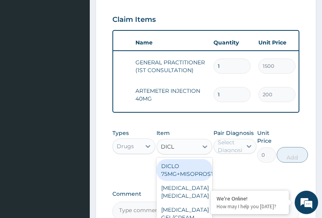
type input "DICLO"
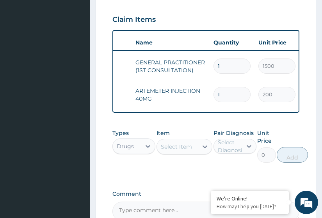
drag, startPoint x: 179, startPoint y: 151, endPoint x: 173, endPoint y: 152, distance: 6.3
click at [173, 152] on div "Select Item" at bounding box center [177, 146] width 41 height 12
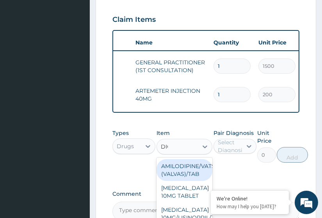
type input "DICLO"
click at [173, 150] on input "DICLO" at bounding box center [170, 147] width 19 height 8
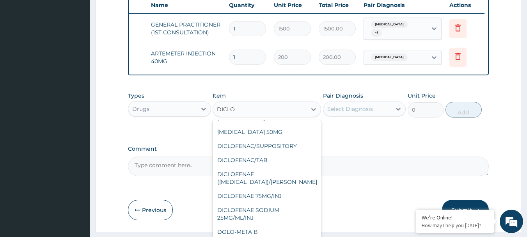
scroll to position [80, 0]
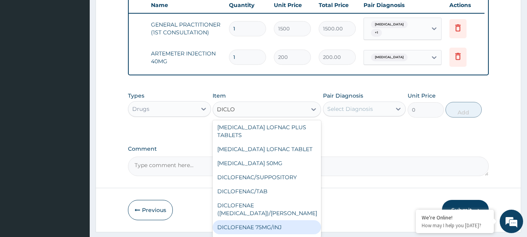
click at [281, 218] on div "DICLOFENAE 75MG/INJ" at bounding box center [266, 227] width 108 height 14
type input "500"
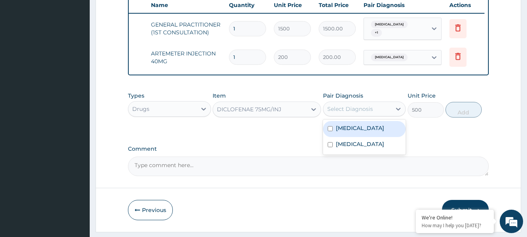
click at [321, 113] on icon at bounding box center [398, 109] width 8 height 8
click at [321, 131] on input "checkbox" at bounding box center [329, 128] width 5 height 5
checkbox input "true"
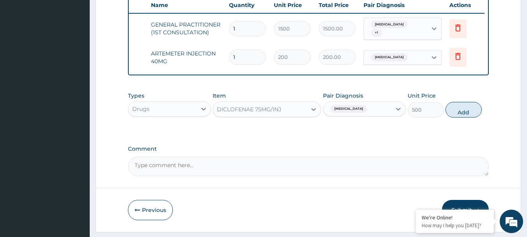
click at [321, 116] on button "Add" at bounding box center [463, 110] width 36 height 16
type input "0"
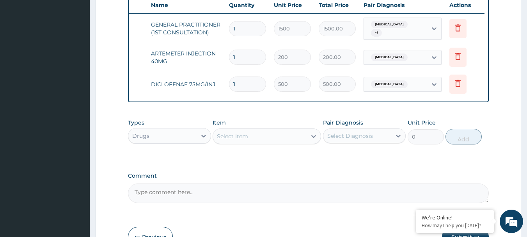
click at [313, 140] on icon at bounding box center [314, 136] width 8 height 8
click at [232, 140] on div "Select Item" at bounding box center [232, 136] width 31 height 8
type input "TAUC"
click at [257, 142] on div "Select Item" at bounding box center [260, 136] width 94 height 12
type input "TAUXIC"
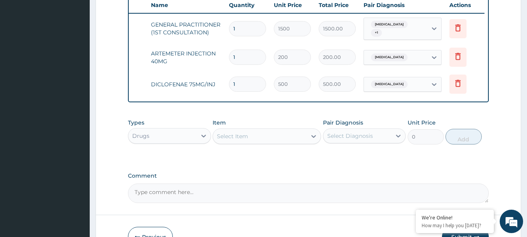
click at [251, 140] on div "Select Item" at bounding box center [260, 136] width 94 height 12
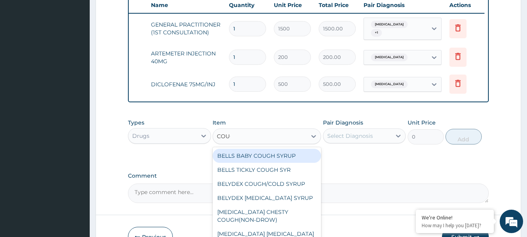
type input "COUGH"
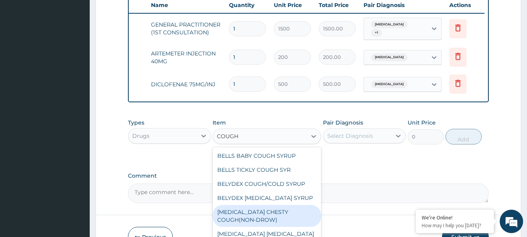
click at [250, 217] on div "[MEDICAL_DATA] CHESTY COUGH(NON-DROW)" at bounding box center [266, 216] width 108 height 22
type input "735"
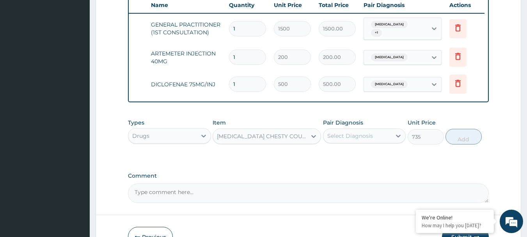
click at [314, 140] on icon at bounding box center [314, 136] width 8 height 8
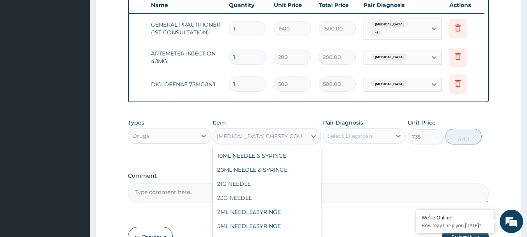
scroll to position [3479, 0]
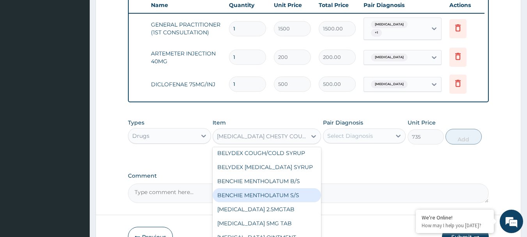
click at [321, 140] on icon at bounding box center [398, 136] width 8 height 8
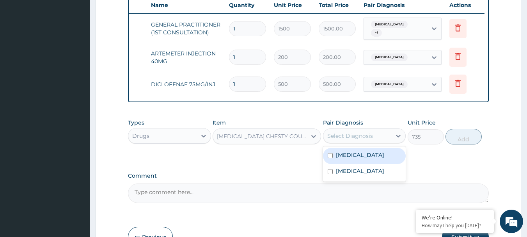
click at [321, 158] on input "checkbox" at bounding box center [329, 155] width 5 height 5
checkbox input "true"
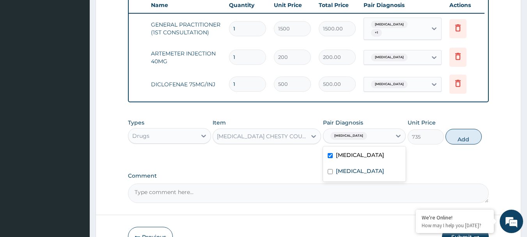
click at [321, 142] on button "Add" at bounding box center [463, 137] width 36 height 16
type input "0"
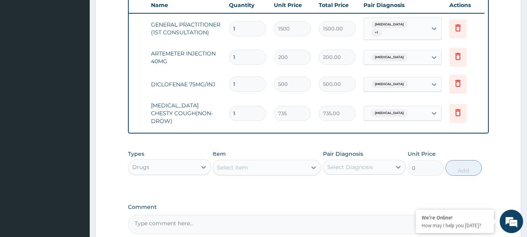
click at [314, 170] on icon at bounding box center [314, 167] width 8 height 8
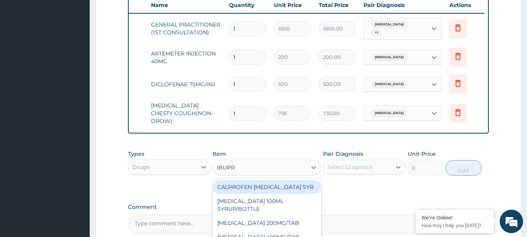
type input "IBUPRO"
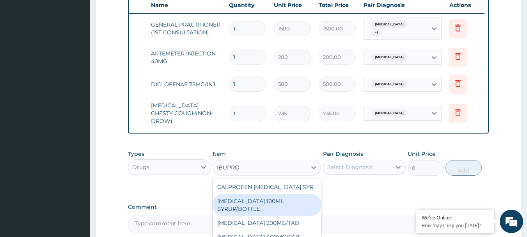
click at [305, 204] on div "[MEDICAL_DATA] 100ML SYRUP/BOTTLE" at bounding box center [266, 205] width 108 height 22
type input "187.95"
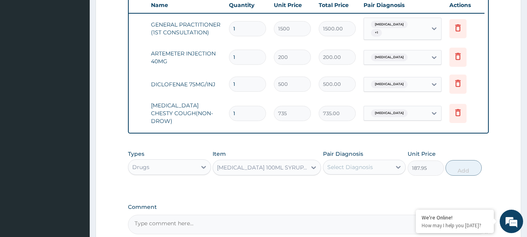
click at [321, 168] on icon at bounding box center [398, 167] width 5 height 3
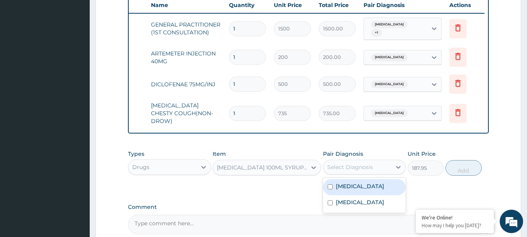
click at [321, 189] on input "checkbox" at bounding box center [329, 186] width 5 height 5
checkbox input "true"
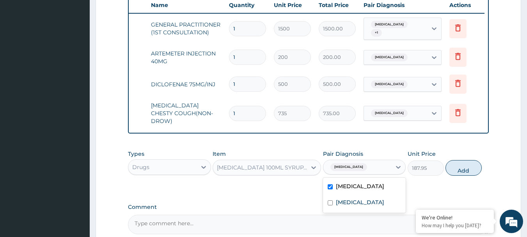
click at [321, 168] on button "Add" at bounding box center [463, 168] width 36 height 16
type input "0"
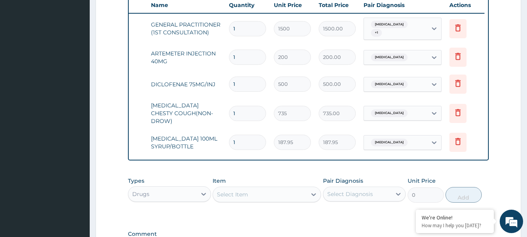
drag, startPoint x: 294, startPoint y: 198, endPoint x: 288, endPoint y: 198, distance: 6.7
click at [294, 198] on div "Select Item" at bounding box center [260, 194] width 94 height 12
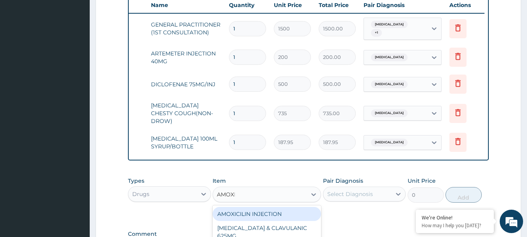
type input "[MEDICAL_DATA]"
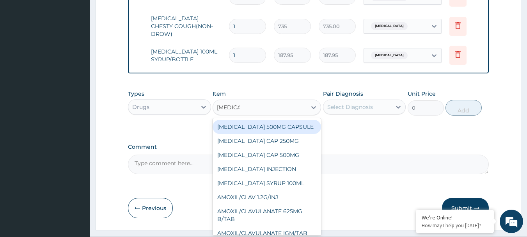
scroll to position [386, 0]
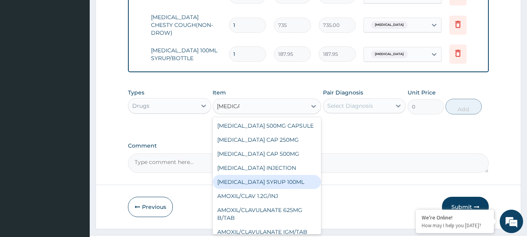
click at [260, 184] on div "[MEDICAL_DATA] SYRUP 100ML" at bounding box center [266, 182] width 108 height 14
type input "800"
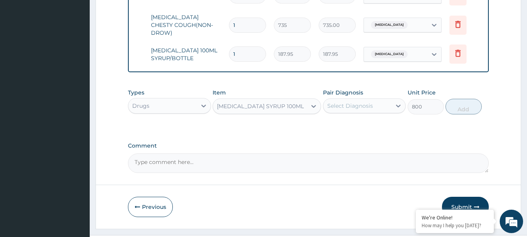
click at [321, 106] on icon at bounding box center [398, 106] width 8 height 8
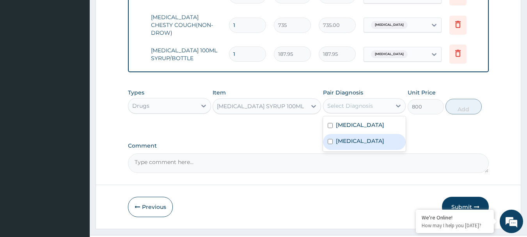
click at [321, 144] on input "checkbox" at bounding box center [329, 141] width 5 height 5
checkbox input "true"
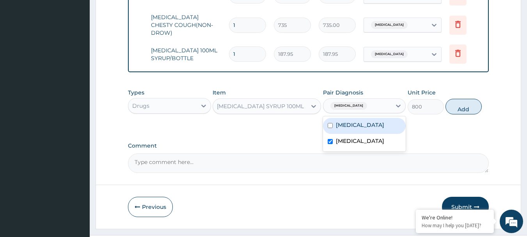
drag, startPoint x: 239, startPoint y: 109, endPoint x: 224, endPoint y: 116, distance: 16.7
click at [225, 116] on div "Types Drugs Item [MEDICAL_DATA] SYRUP 100ML Pair Diagnosis option [MEDICAL_DATA…" at bounding box center [308, 102] width 361 height 34
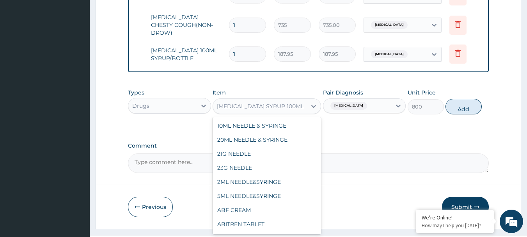
scroll to position [1107, 0]
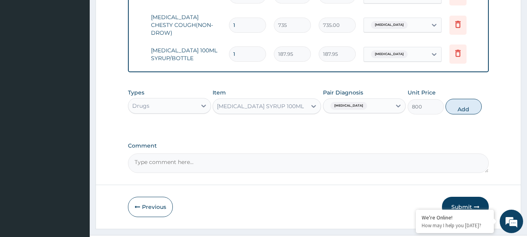
drag, startPoint x: 216, startPoint y: 110, endPoint x: 230, endPoint y: 107, distance: 14.2
click at [230, 108] on div "[MEDICAL_DATA] SYRUP 100ML" at bounding box center [260, 106] width 94 height 12
click at [230, 107] on div "[MEDICAL_DATA] SYRUP 100ML" at bounding box center [260, 106] width 87 height 8
click at [321, 107] on icon at bounding box center [398, 106] width 8 height 8
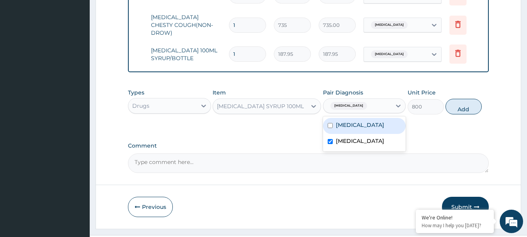
click at [321, 128] on input "checkbox" at bounding box center [329, 125] width 5 height 5
checkbox input "true"
click at [321, 144] on input "checkbox" at bounding box center [329, 141] width 5 height 5
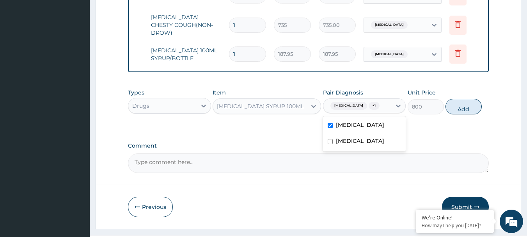
checkbox input "false"
click at [321, 103] on button "Add" at bounding box center [463, 107] width 36 height 16
type input "0"
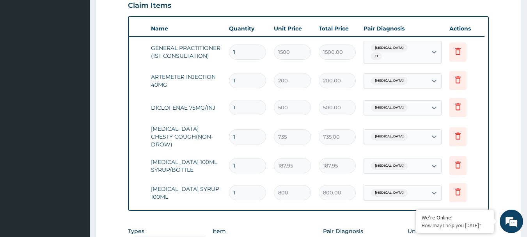
scroll to position [273, 0]
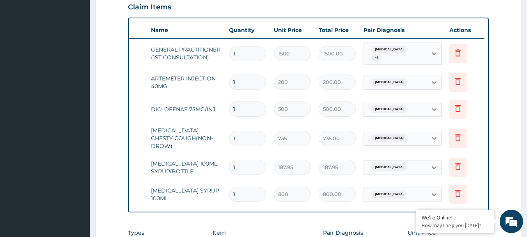
click at [245, 83] on input "1" at bounding box center [247, 81] width 37 height 15
type input "0.00"
type input "3"
type input "600.00"
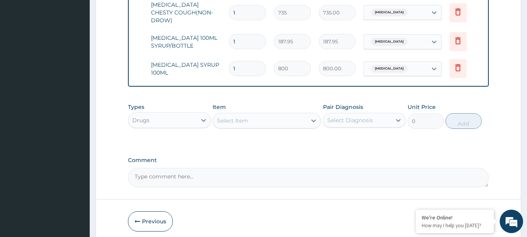
scroll to position [432, 0]
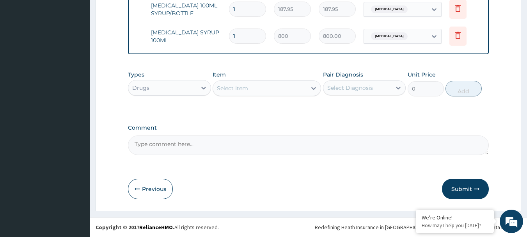
type input "3"
